Goal: Transaction & Acquisition: Purchase product/service

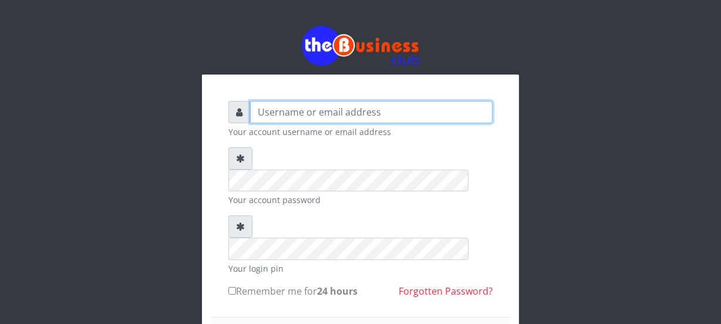
type input "Nacybaby"
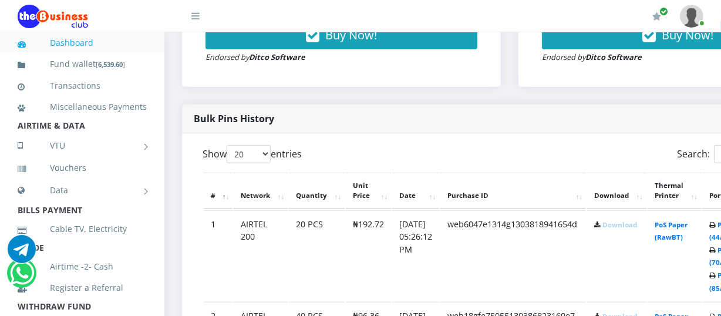
scroll to position [404, 0]
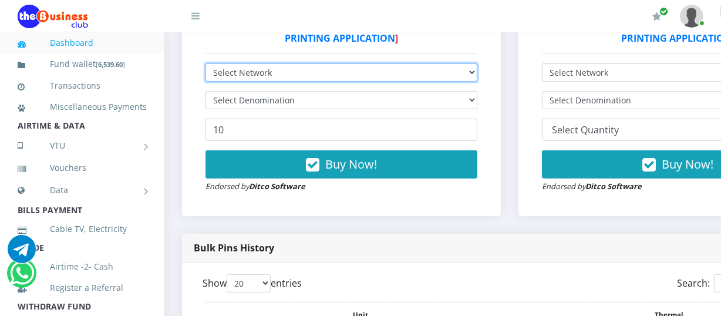
click at [478, 73] on select "Select Network MTN Globacom 9Mobile Airtel" at bounding box center [342, 72] width 272 height 18
select select "MTN"
click at [206, 65] on select "Select Network MTN Globacom 9Mobile Airtel" at bounding box center [342, 72] width 272 height 18
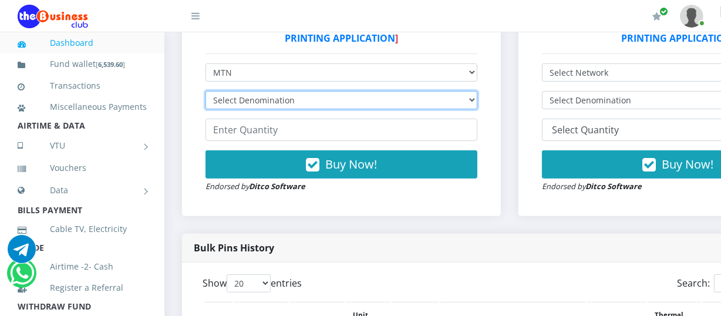
click at [477, 103] on select "Select Denomination MTN NGN100 - ₦96.94 MTN NGN200 - ₦193.88 MTN NGN400 - ₦387.…" at bounding box center [342, 100] width 272 height 18
select select "193.88-200"
click at [206, 93] on select "Select Denomination MTN NGN100 - ₦96.94 MTN NGN200 - ₦193.88 MTN NGN400 - ₦387.…" at bounding box center [342, 100] width 272 height 18
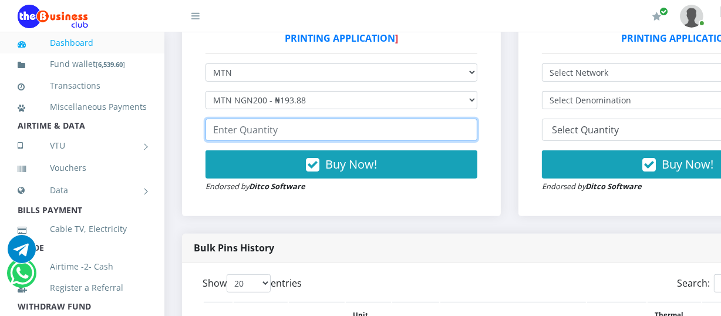
click at [211, 129] on input "number" at bounding box center [342, 130] width 272 height 22
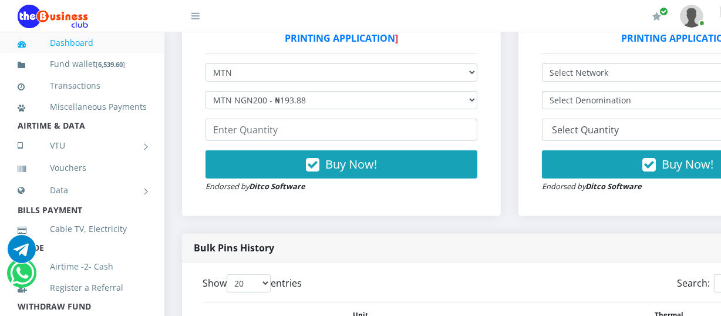
click at [92, 41] on link "Dashboard" at bounding box center [82, 42] width 129 height 27
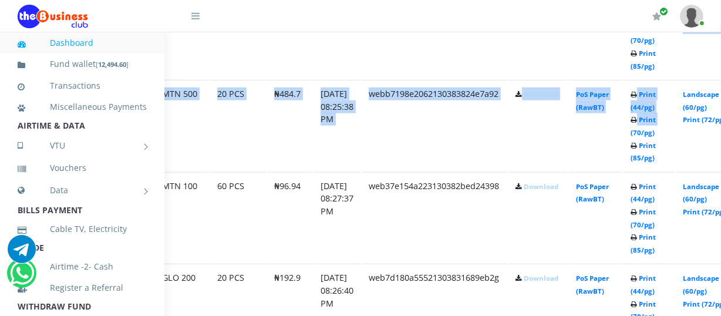
scroll to position [1031, 82]
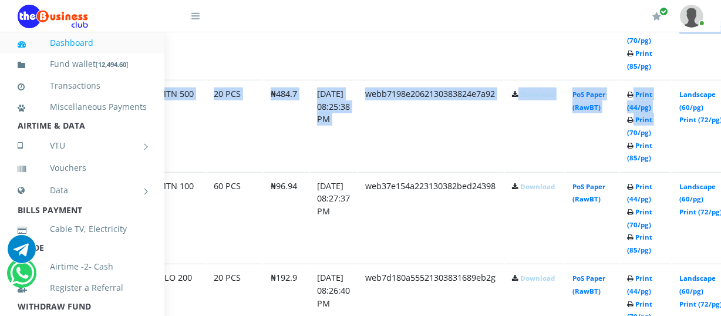
drag, startPoint x: 720, startPoint y: 128, endPoint x: 690, endPoint y: 59, distance: 75.0
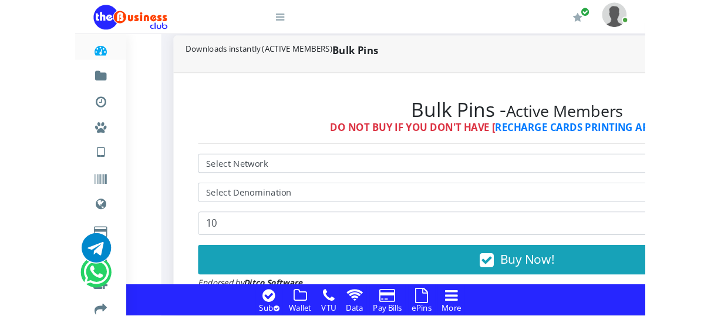
scroll to position [348, 33]
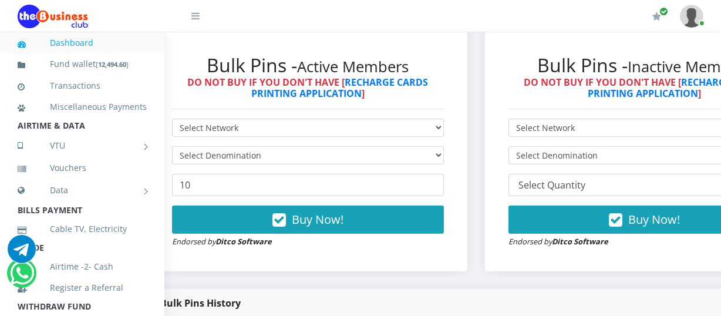
click at [95, 41] on link "Dashboard" at bounding box center [82, 42] width 129 height 27
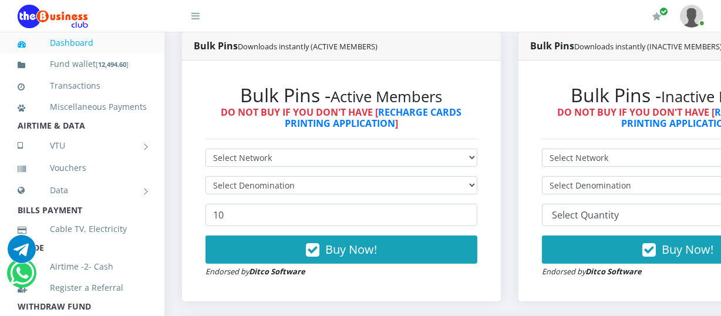
scroll to position [314, 0]
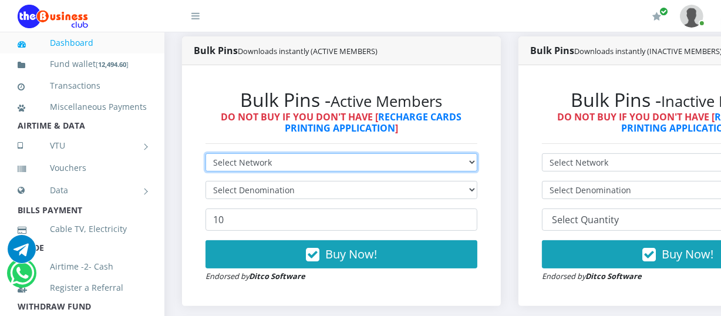
click at [478, 163] on select "Select Network MTN Globacom 9Mobile Airtel" at bounding box center [342, 162] width 272 height 18
select select "MTN"
click at [206, 155] on select "Select Network MTN Globacom 9Mobile Airtel" at bounding box center [342, 162] width 272 height 18
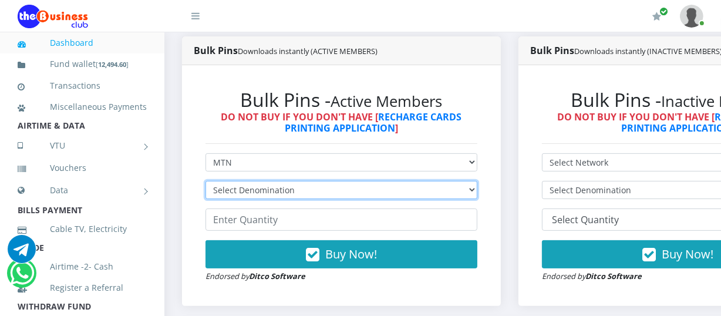
click at [466, 193] on select "Select Denomination MTN NGN100 - ₦96.94 MTN NGN200 - ₦193.88 MTN NGN400 - ₦387.…" at bounding box center [342, 190] width 272 height 18
select select "193.88-200"
click at [206, 182] on select "Select Denomination MTN NGN100 - ₦96.94 MTN NGN200 - ₦193.88 MTN NGN400 - ₦387.…" at bounding box center [342, 190] width 272 height 18
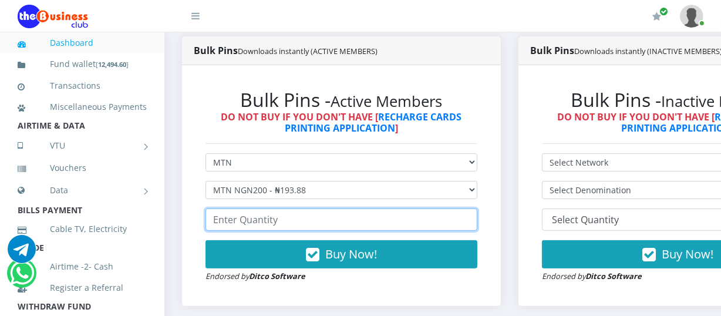
click at [217, 221] on input "number" at bounding box center [342, 220] width 272 height 22
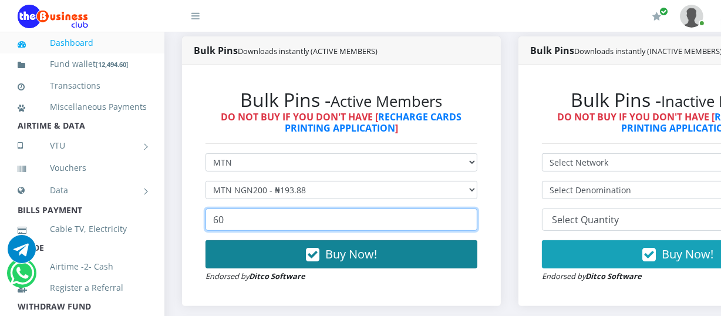
type input "60"
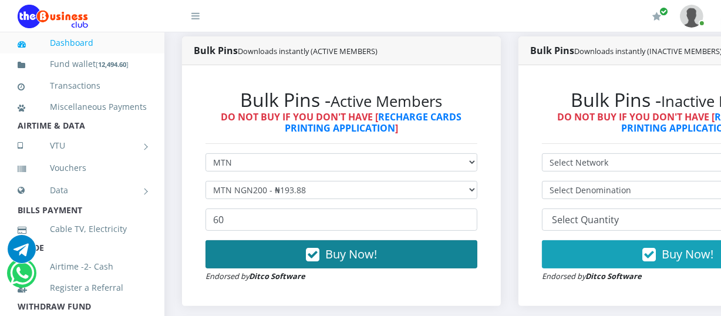
click at [348, 258] on span "Buy Now!" at bounding box center [351, 254] width 52 height 16
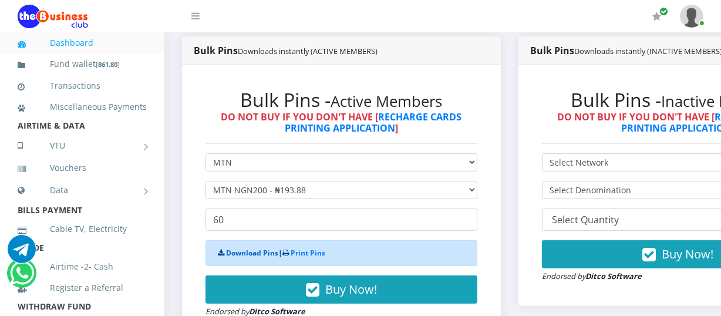
click at [249, 254] on link "Download Pins" at bounding box center [252, 253] width 52 height 10
click at [110, 41] on link "Dashboard" at bounding box center [82, 42] width 129 height 27
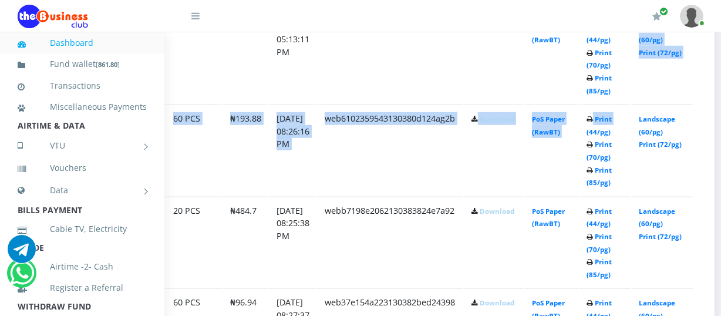
scroll to position [1006, 149]
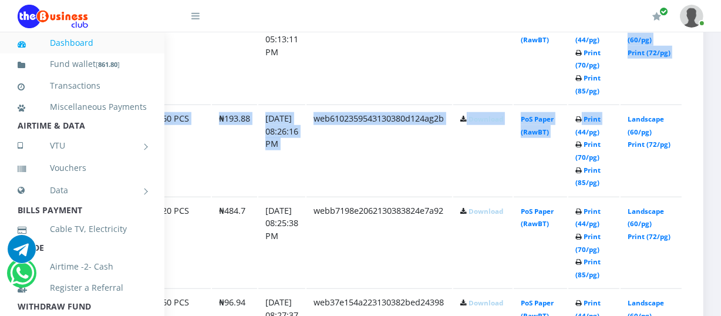
drag, startPoint x: 721, startPoint y: 133, endPoint x: 717, endPoint y: 32, distance: 100.5
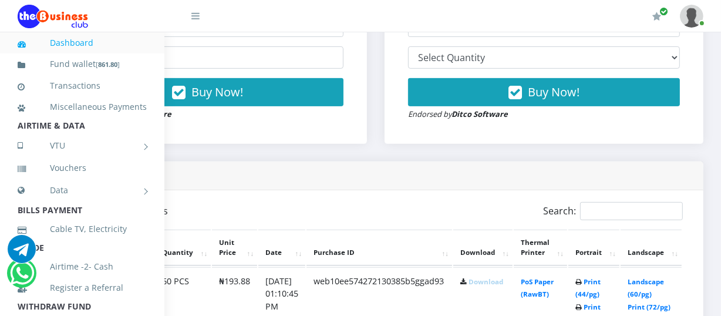
scroll to position [560, 149]
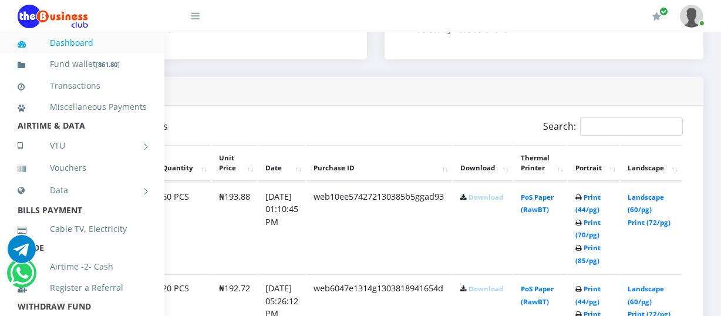
click at [478, 200] on link "Download" at bounding box center [486, 197] width 35 height 9
